Goal: Information Seeking & Learning: Learn about a topic

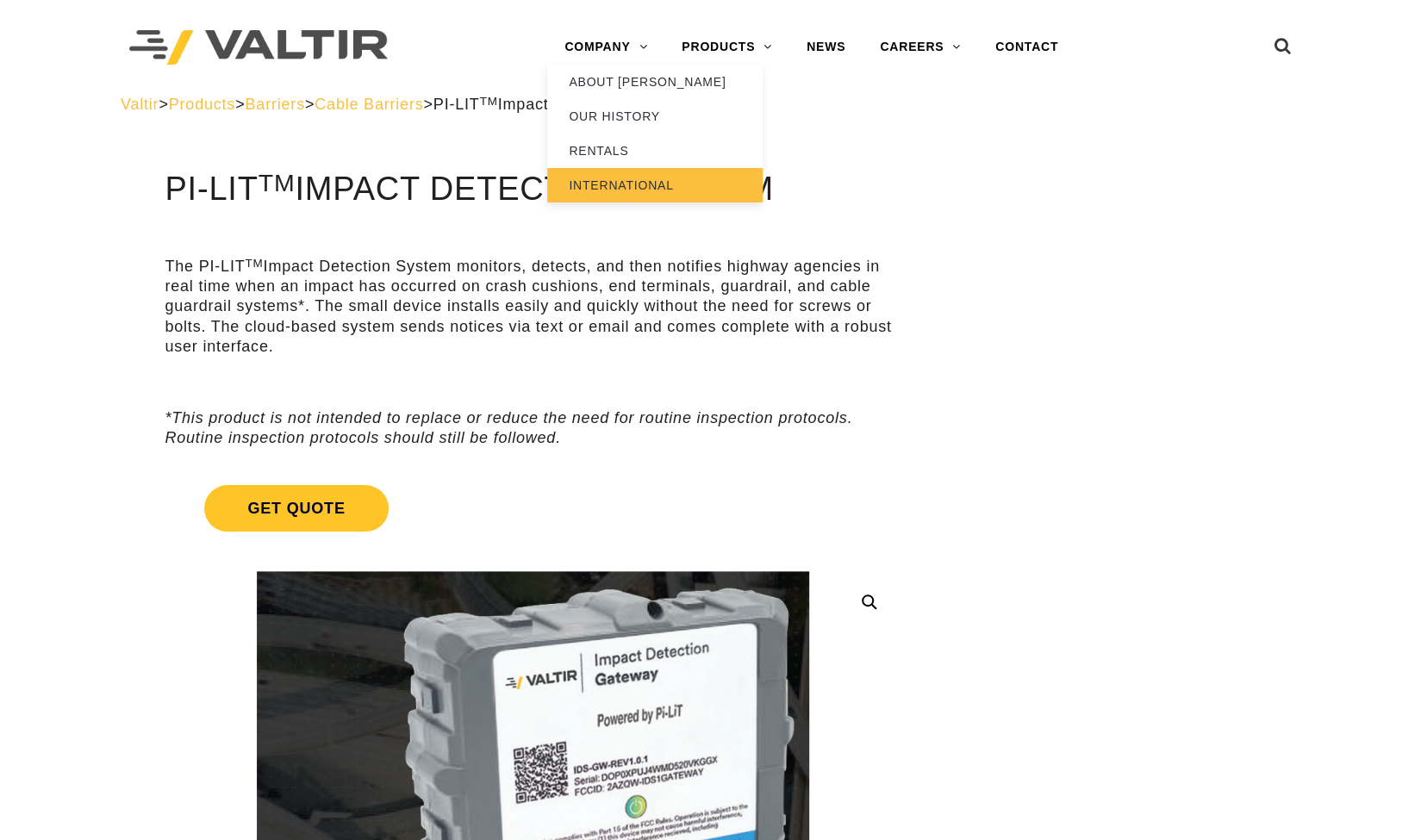
click at [629, 180] on link "INTERNATIONAL" at bounding box center [654, 185] width 216 height 35
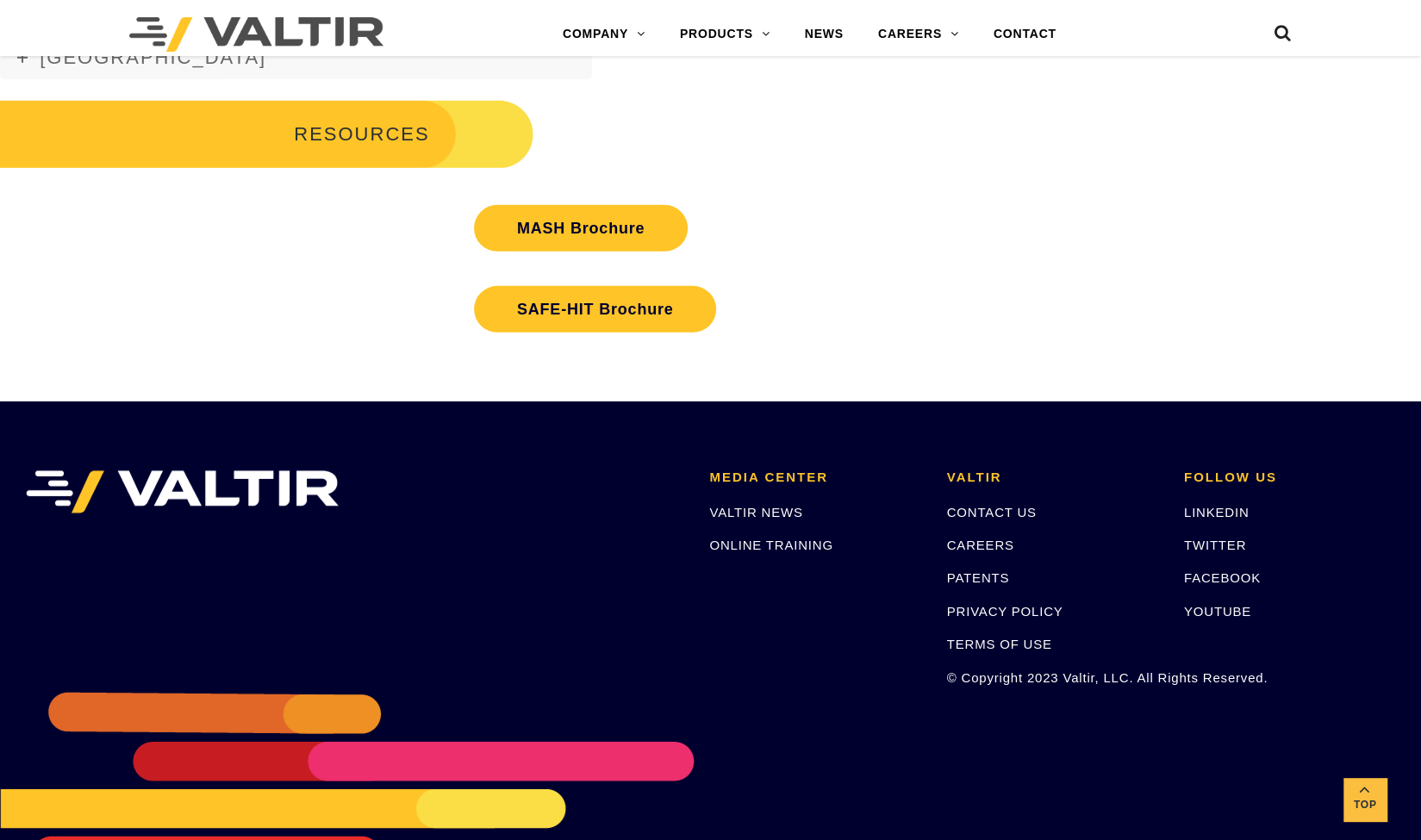
scroll to position [3239, 0]
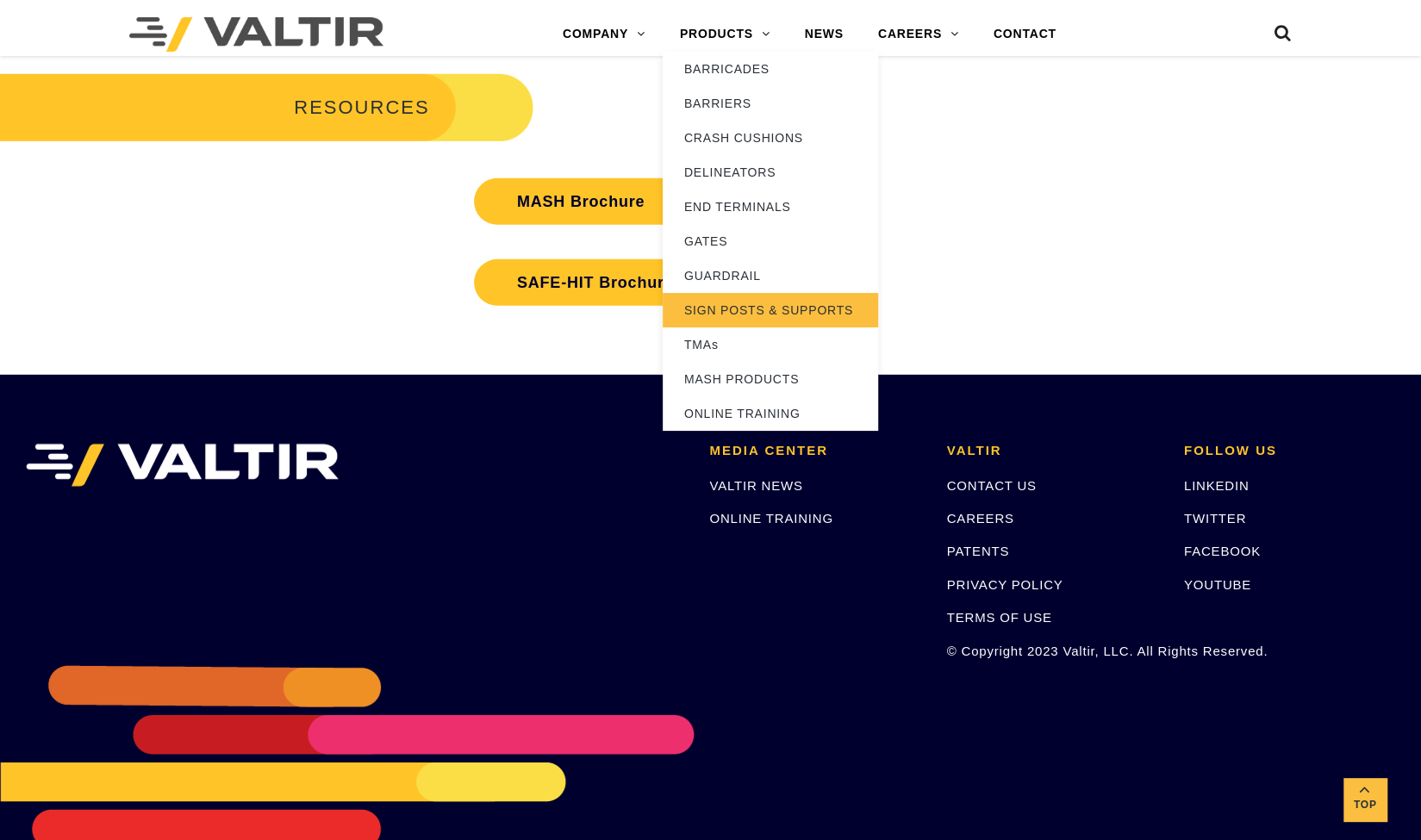
click at [722, 311] on link "SIGN POSTS & SUPPORTS" at bounding box center [770, 310] width 216 height 35
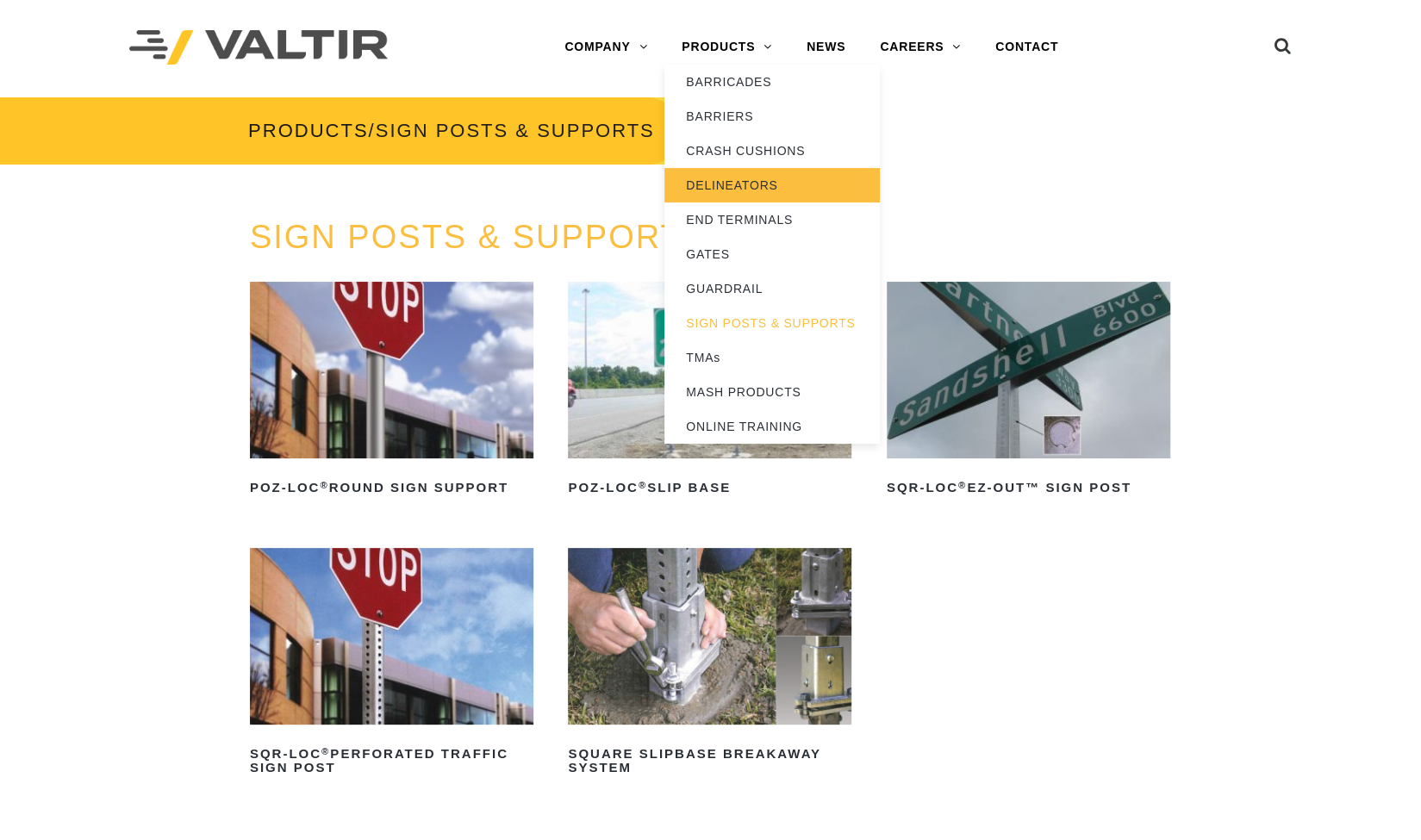
click at [733, 182] on link "DELINEATORS" at bounding box center [772, 185] width 216 height 35
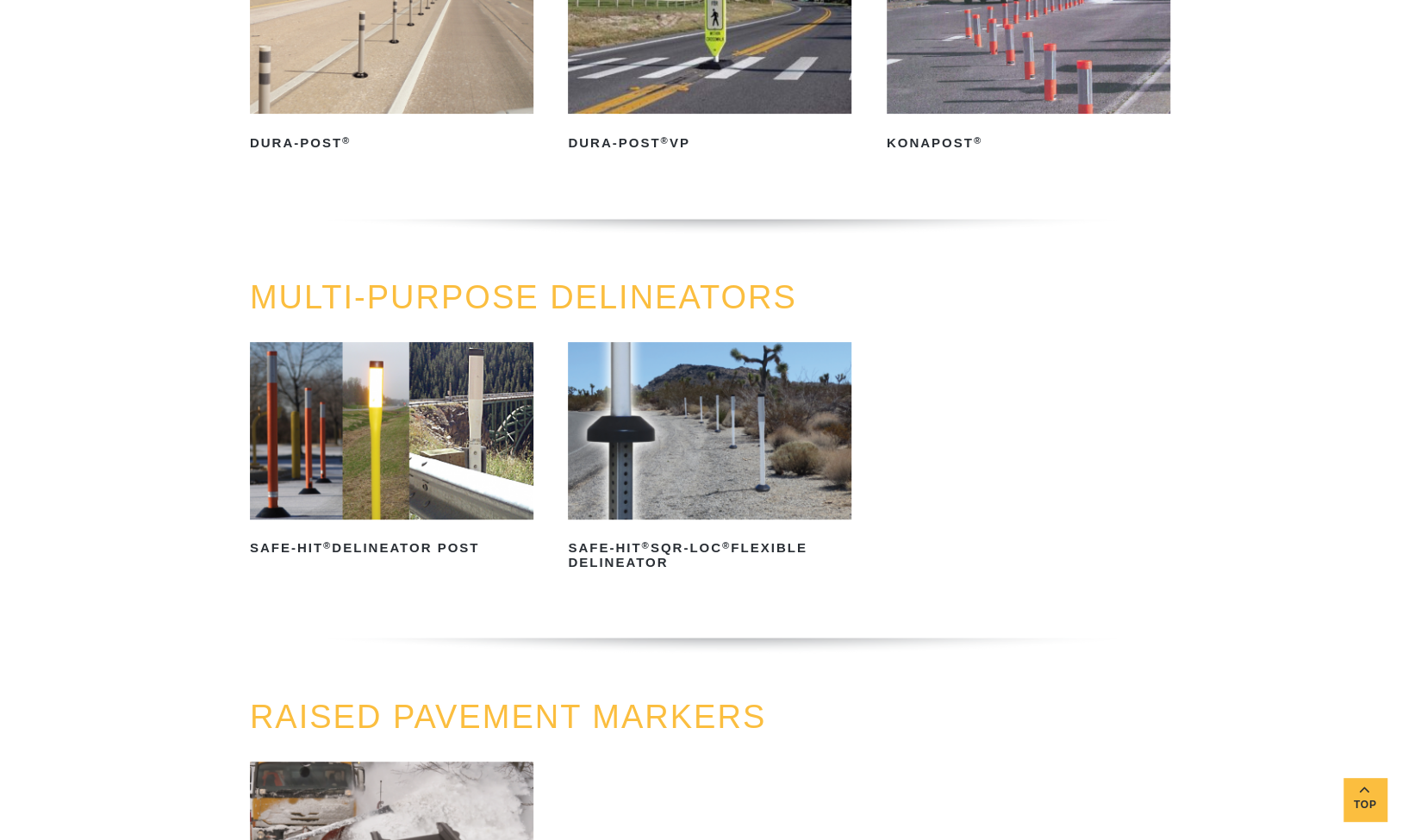
scroll to position [343, 0]
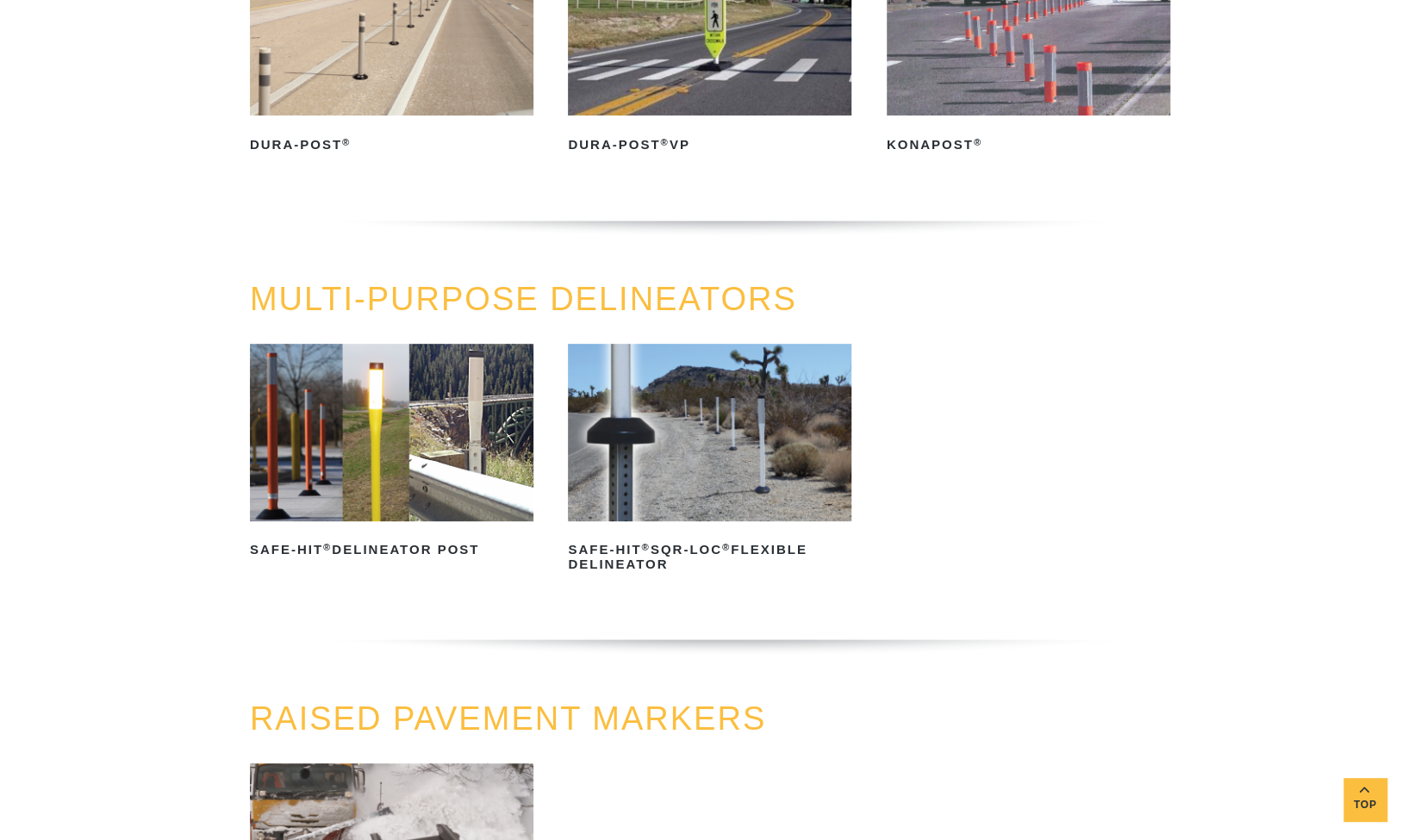
click at [346, 426] on img at bounding box center [391, 432] width 283 height 177
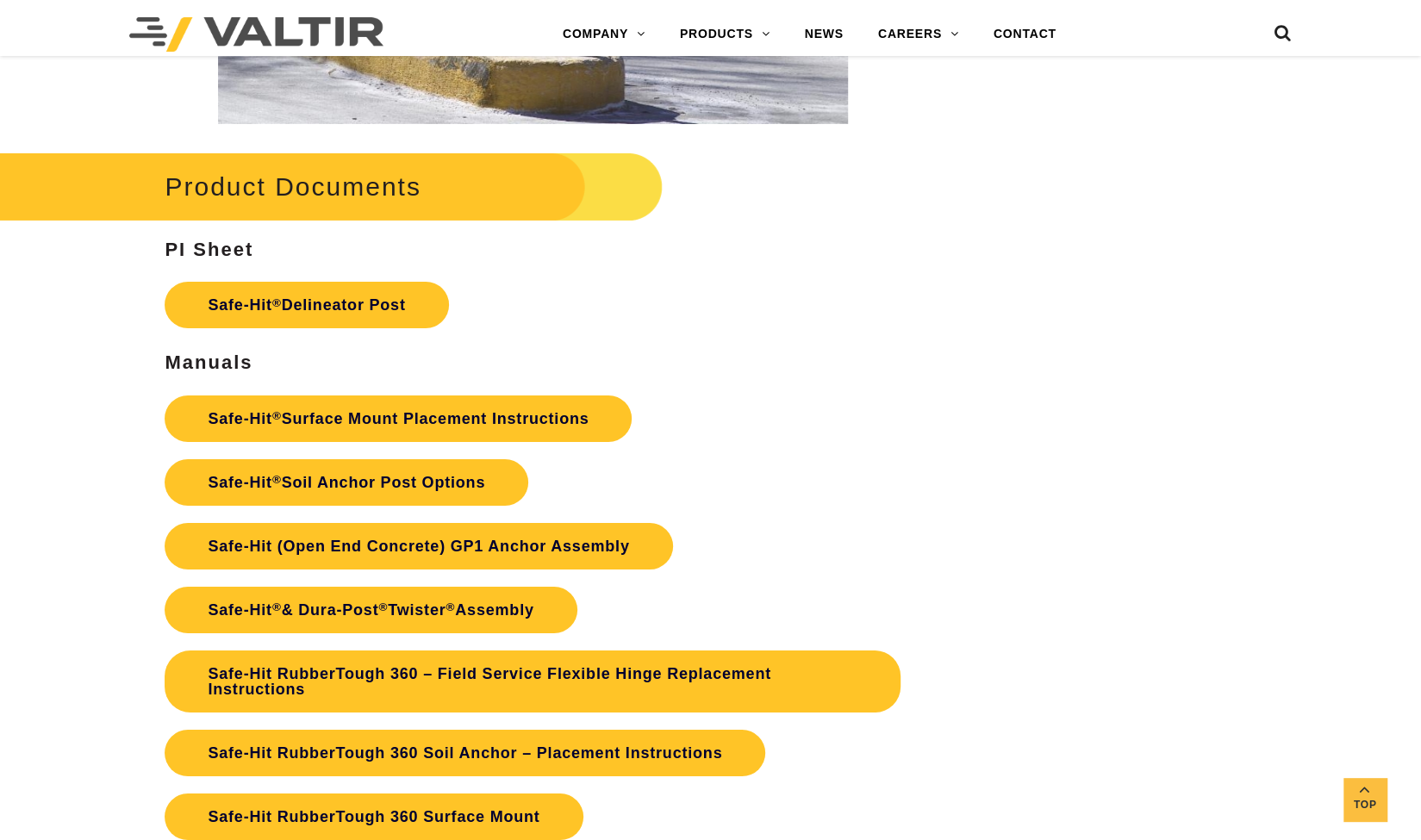
scroll to position [3651, 0]
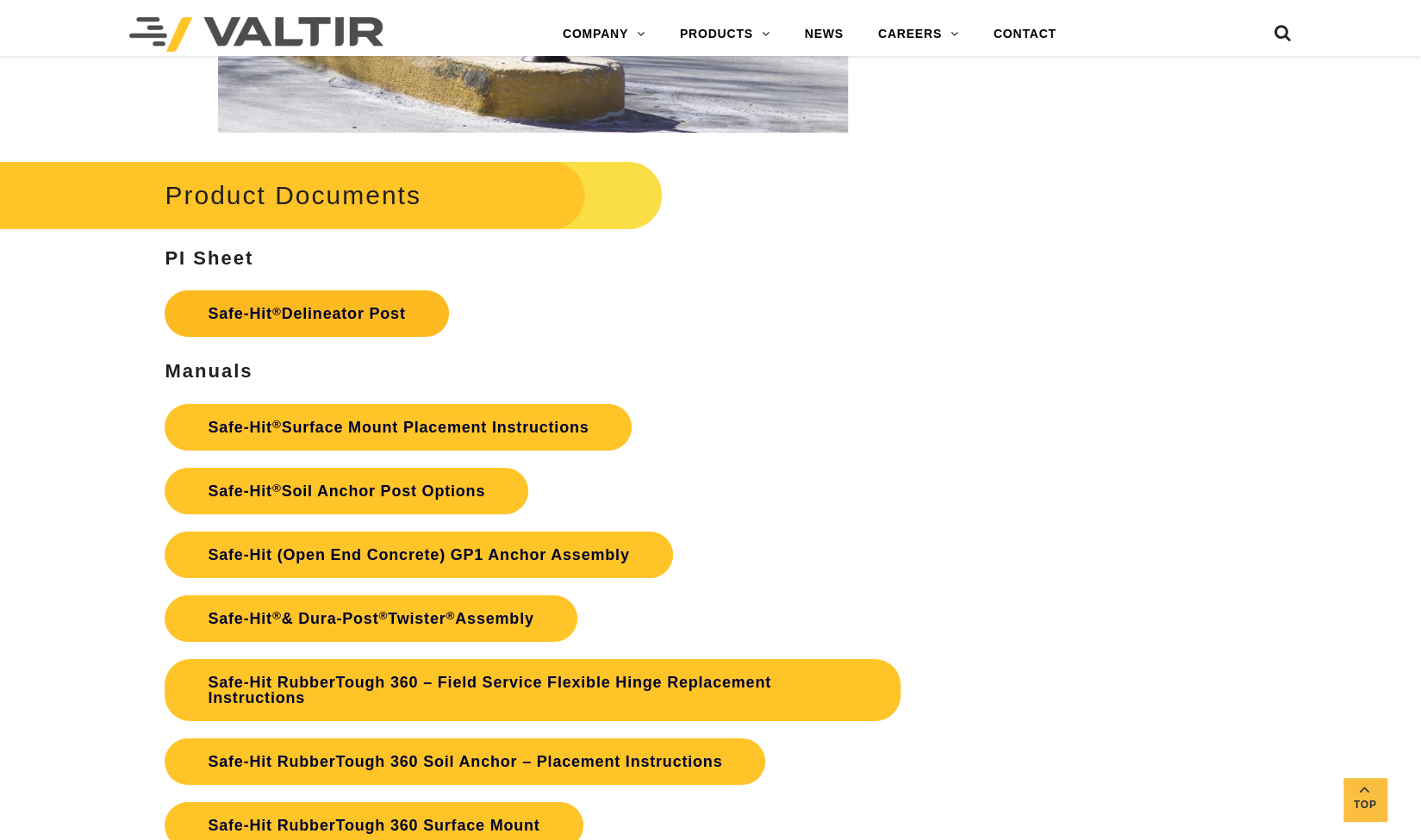
click at [315, 319] on link "Safe-Hit ® Delineator Post" at bounding box center [305, 314] width 283 height 47
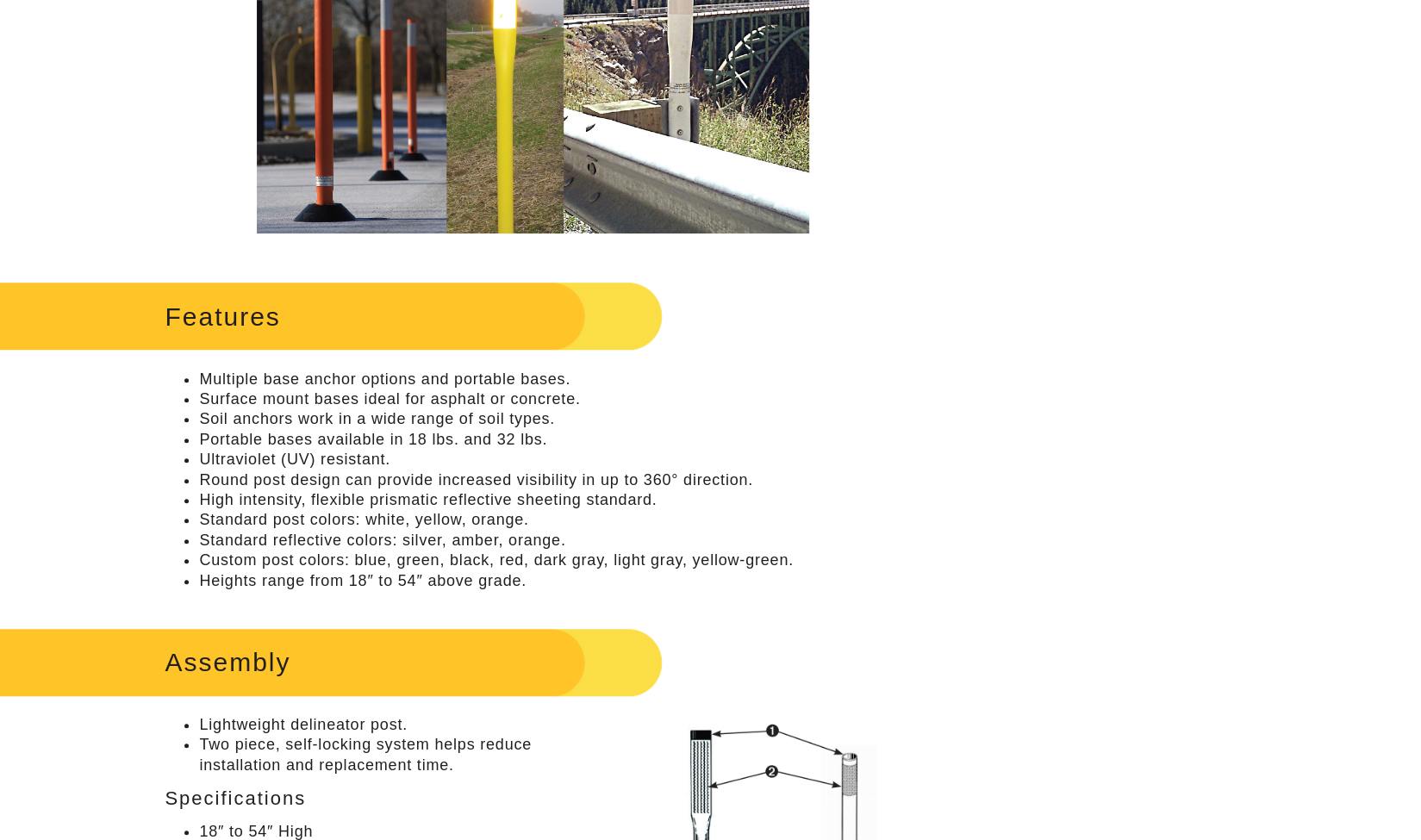
scroll to position [0, 0]
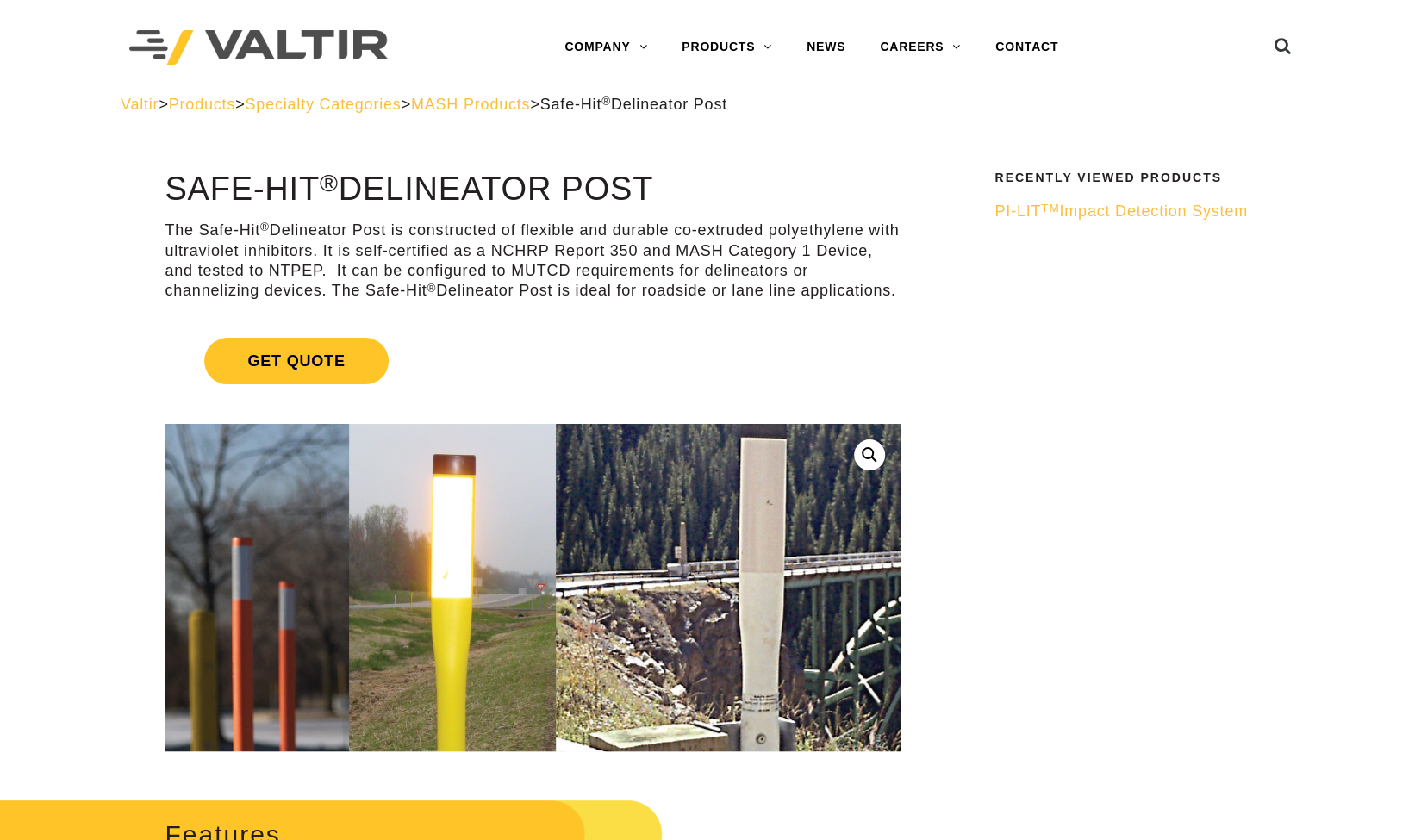
click at [628, 498] on img at bounding box center [501, 670] width 975 height 578
